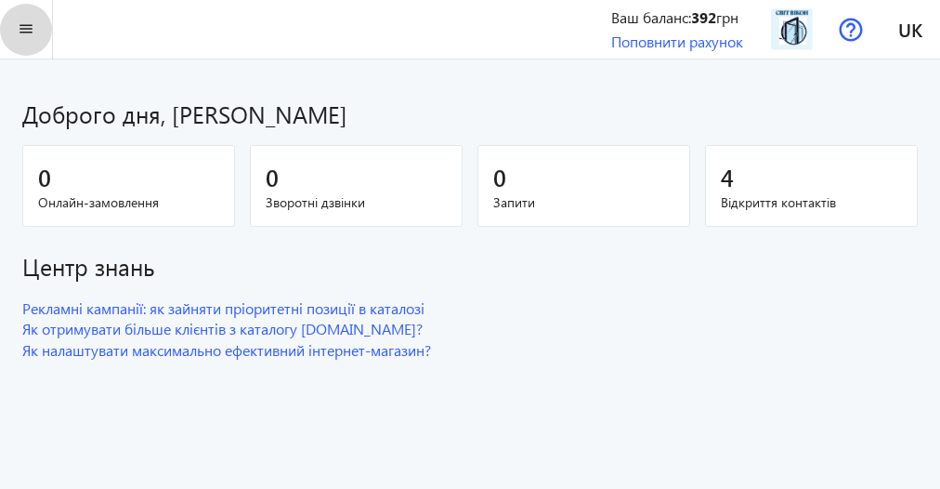
click at [11, 26] on span at bounding box center [26, 29] width 52 height 45
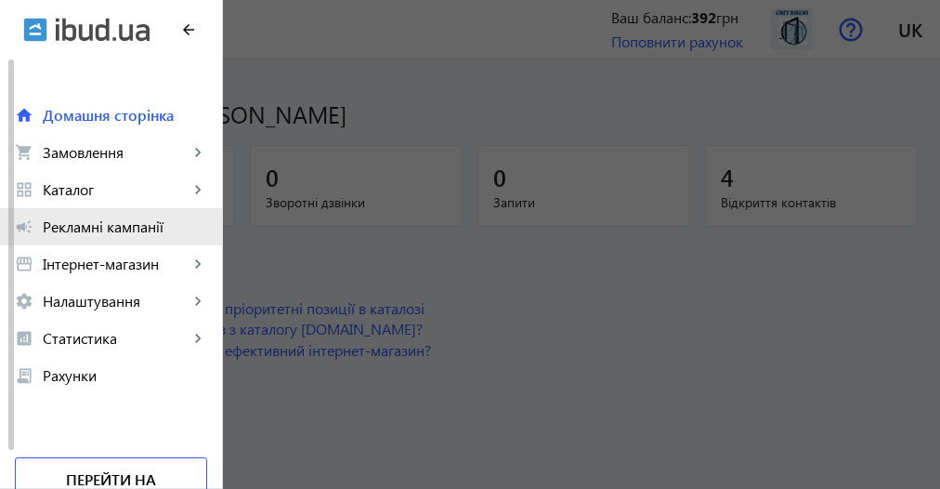
click at [137, 225] on span "Рекламні кампанії" at bounding box center [125, 226] width 164 height 19
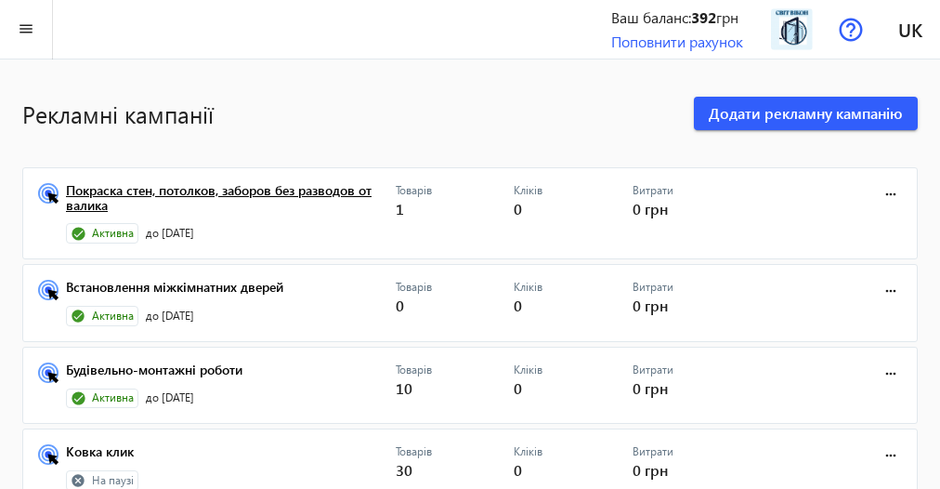
click at [311, 184] on link "Покраска стен, потолков, заборов без разводов от валика" at bounding box center [231, 203] width 330 height 41
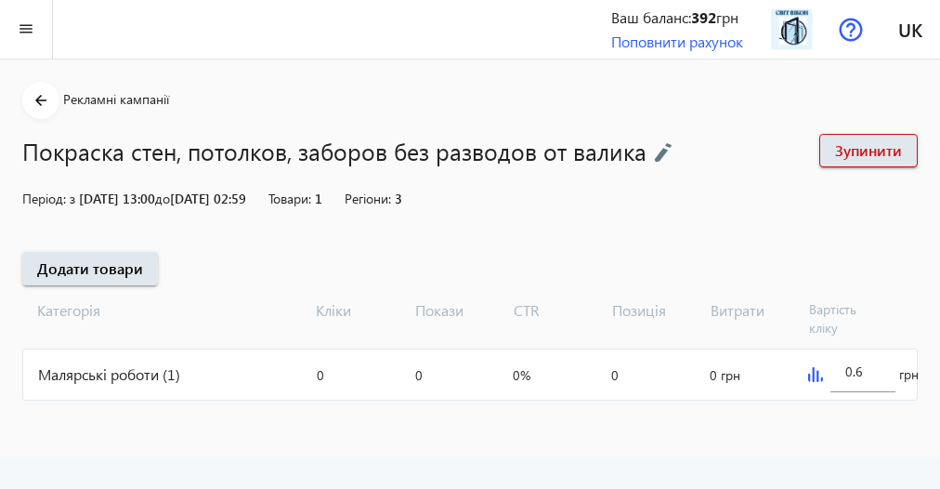
click at [135, 372] on div "Малярські роботи (1)" at bounding box center [166, 374] width 286 height 50
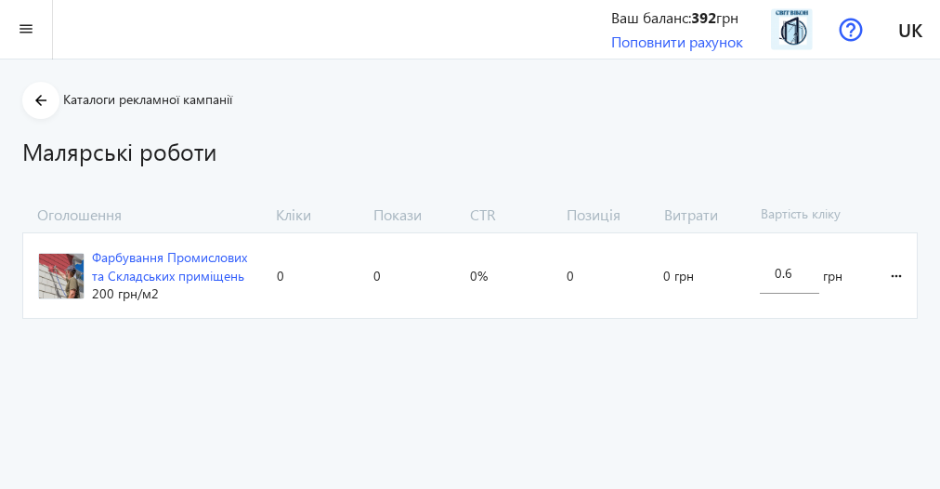
click at [227, 268] on div "Фарбування Промислових та Складських приміщень" at bounding box center [177, 266] width 170 height 36
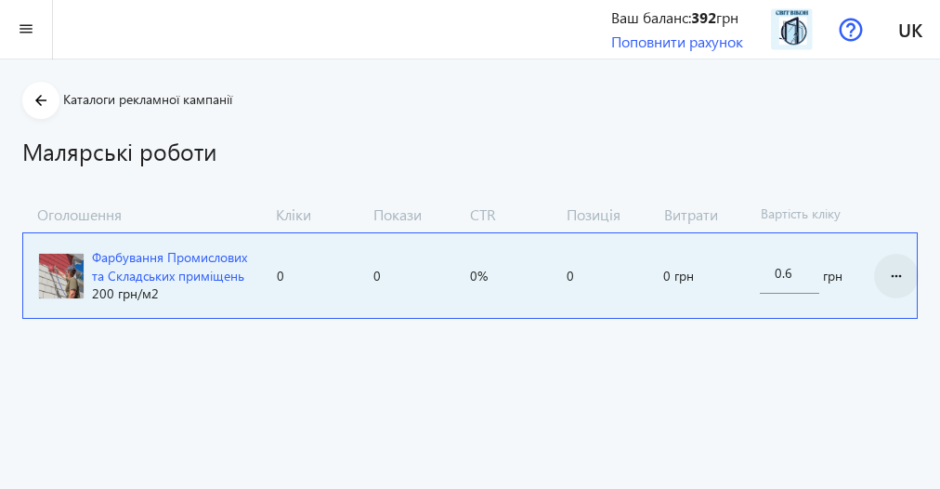
click at [892, 275] on mat-icon "more_horiz" at bounding box center [897, 276] width 22 height 45
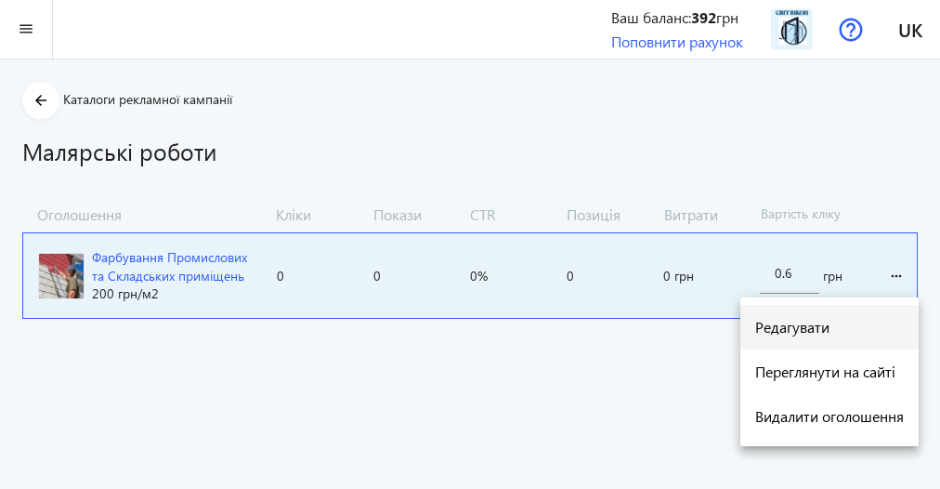
click at [795, 328] on span "Редагувати" at bounding box center [829, 327] width 149 height 15
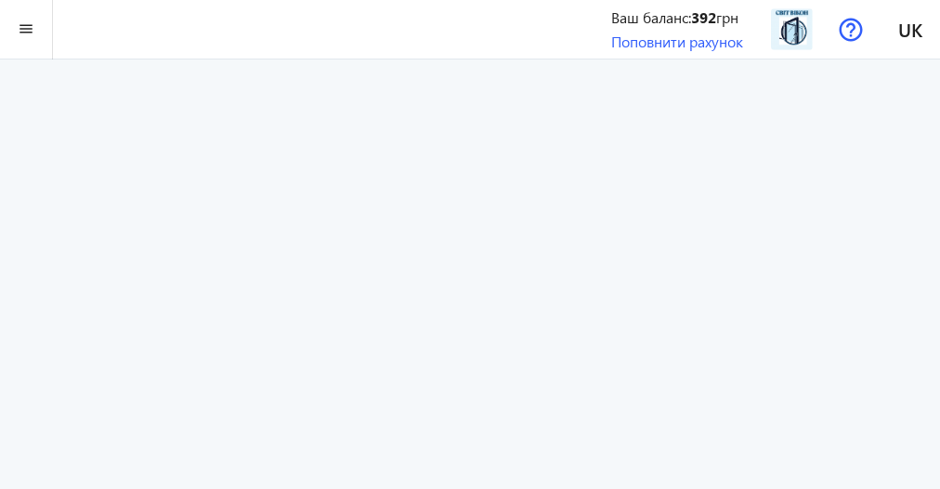
click at [341, 269] on app-redirect at bounding box center [470, 273] width 940 height 429
drag, startPoint x: 277, startPoint y: 305, endPoint x: 138, endPoint y: 241, distance: 153.4
click at [138, 241] on app-redirect at bounding box center [470, 273] width 940 height 429
click at [783, 302] on app-redirect at bounding box center [470, 273] width 940 height 429
click at [568, 242] on app-redirect at bounding box center [470, 273] width 940 height 429
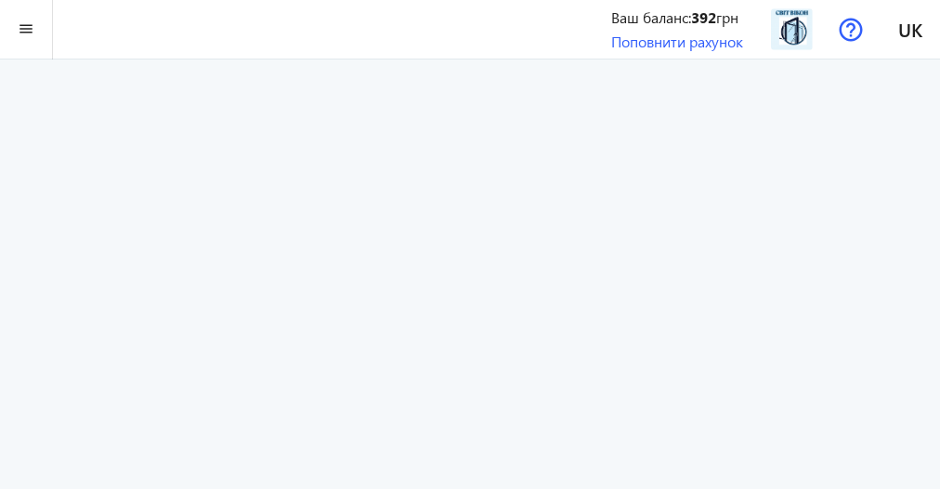
click at [568, 240] on app-redirect at bounding box center [470, 273] width 940 height 429
click at [568, 236] on app-redirect at bounding box center [470, 273] width 940 height 429
drag, startPoint x: 567, startPoint y: 236, endPoint x: 499, endPoint y: 226, distance: 68.6
click at [499, 226] on app-redirect at bounding box center [470, 273] width 940 height 429
click at [389, 231] on app-redirect at bounding box center [470, 273] width 940 height 429
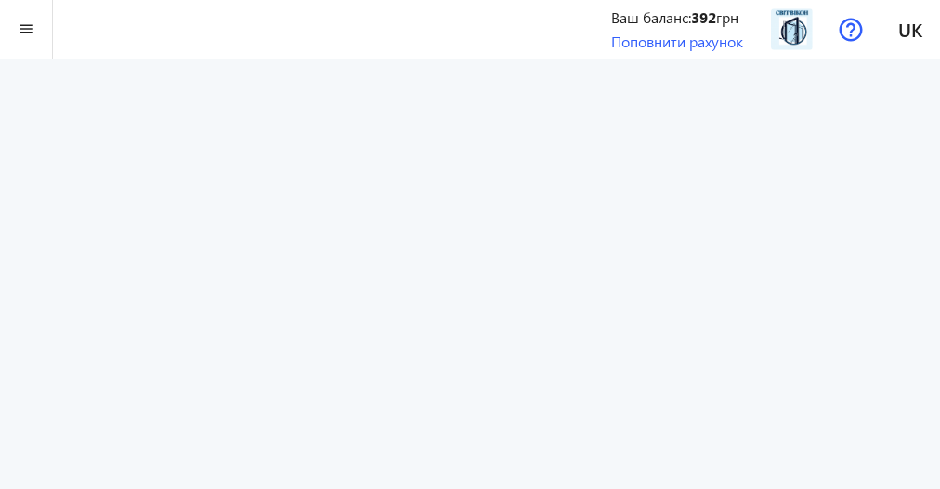
click at [389, 231] on app-redirect at bounding box center [470, 273] width 940 height 429
drag, startPoint x: 391, startPoint y: 230, endPoint x: 373, endPoint y: 293, distance: 65.0
click at [373, 293] on app-redirect at bounding box center [470, 273] width 940 height 429
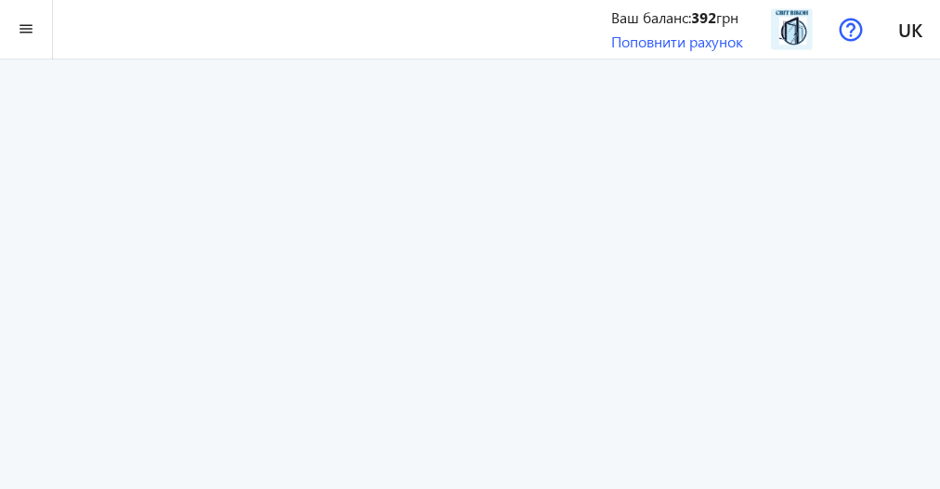
click at [373, 293] on app-redirect at bounding box center [470, 273] width 940 height 429
